Goal: Task Accomplishment & Management: Use online tool/utility

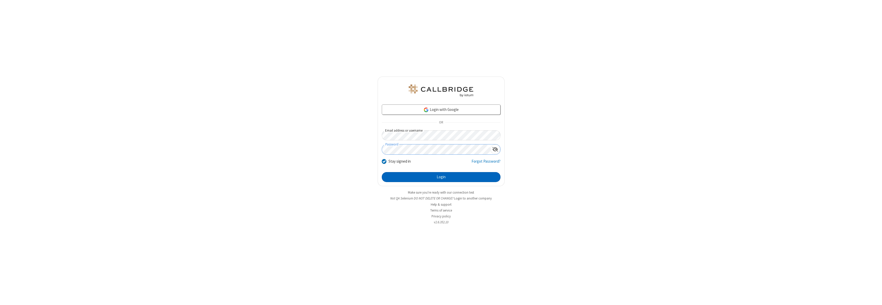
click at [441, 177] on button "Login" at bounding box center [441, 177] width 119 height 10
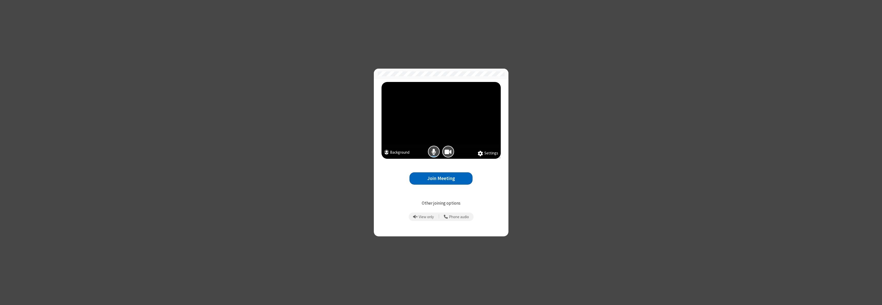
click at [441, 178] on button "Join Meeting" at bounding box center [440, 178] width 63 height 13
